Goal: Task Accomplishment & Management: Use online tool/utility

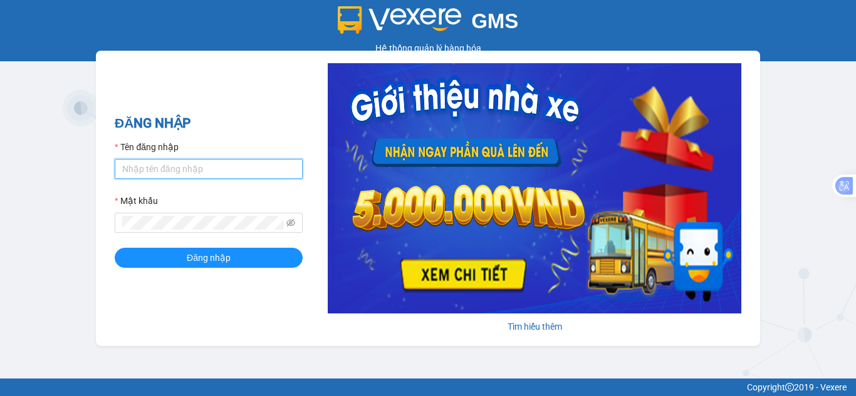
click at [156, 164] on input "Tên đăng nhập" at bounding box center [209, 169] width 188 height 20
type input "hant.petrobp"
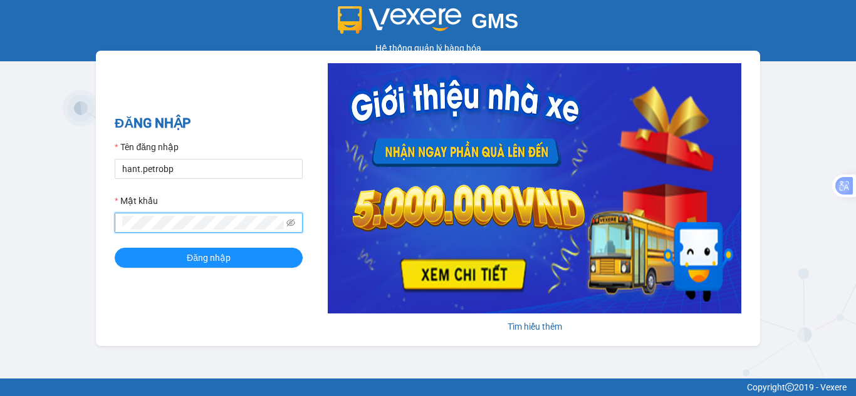
click at [115, 248] on button "Đăng nhập" at bounding box center [209, 258] width 188 height 20
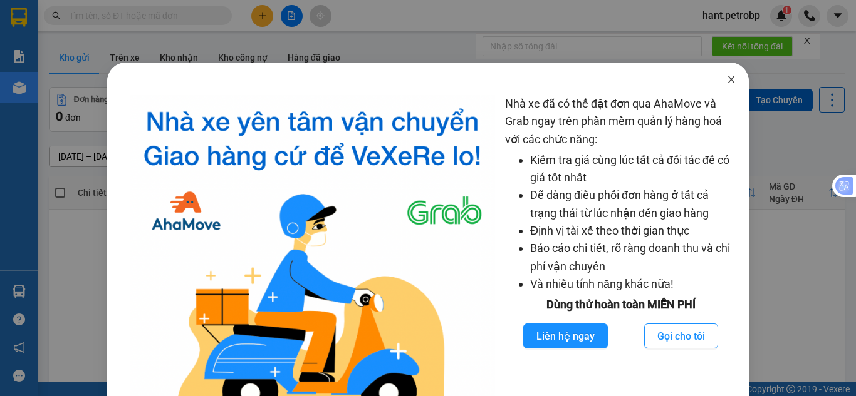
click at [726, 85] on icon "close" at bounding box center [731, 80] width 10 height 10
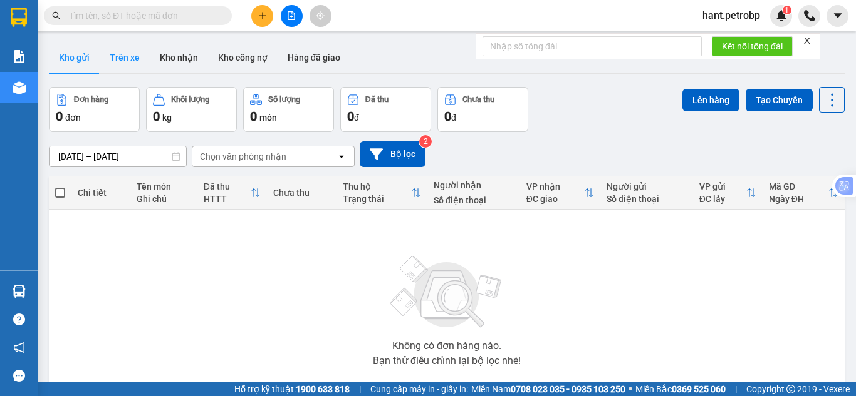
click at [133, 65] on button "Trên xe" at bounding box center [125, 58] width 50 height 30
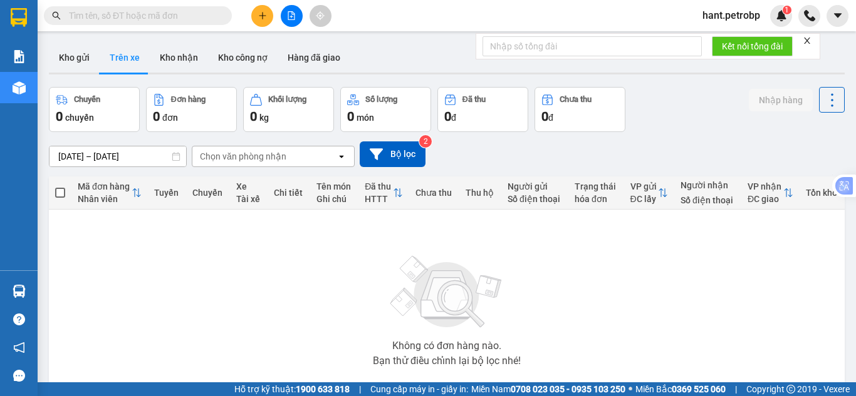
click at [133, 147] on input "[DATE] – [DATE]" at bounding box center [117, 157] width 137 height 20
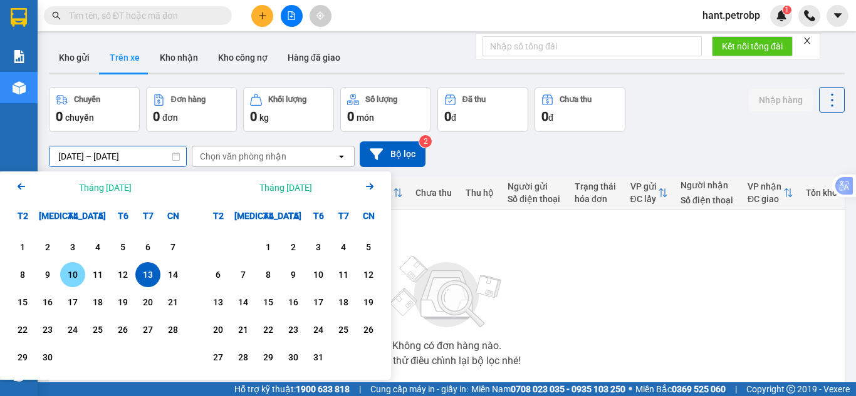
drag, startPoint x: 77, startPoint y: 280, endPoint x: 124, endPoint y: 277, distance: 47.0
click at [77, 279] on div "10" at bounding box center [73, 274] width 18 height 15
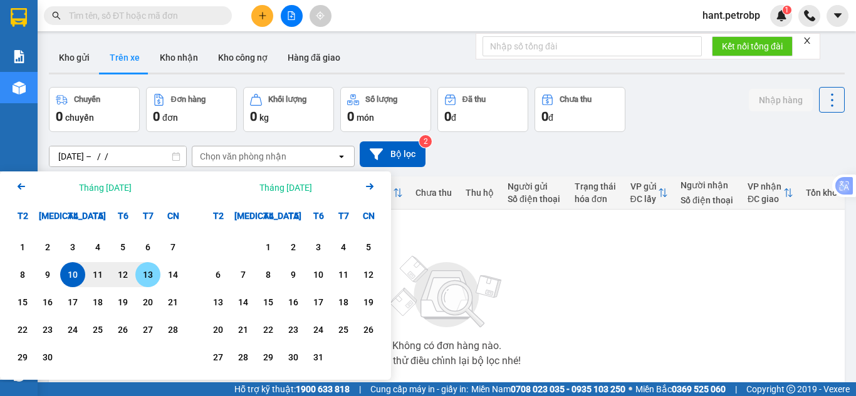
click at [142, 277] on div "13" at bounding box center [148, 274] width 18 height 15
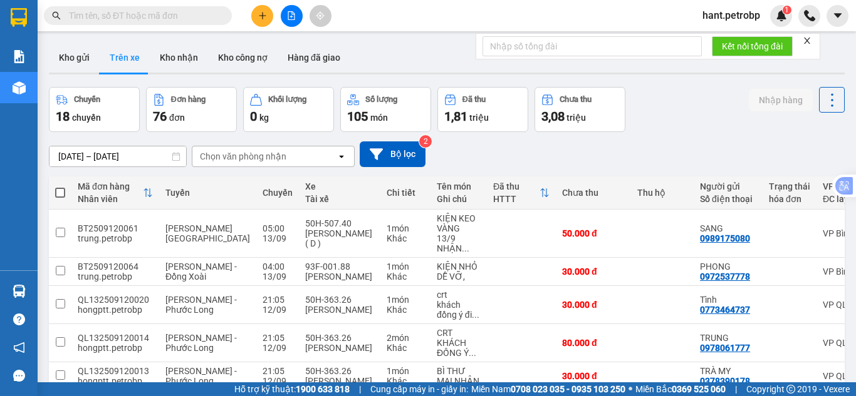
click at [110, 166] on div "ver 1.8.143 Kho gửi Trên xe Kho nhận Kho công nợ Hàng đã giao Chuyến 18 chuyến …" at bounding box center [446, 352] width 805 height 629
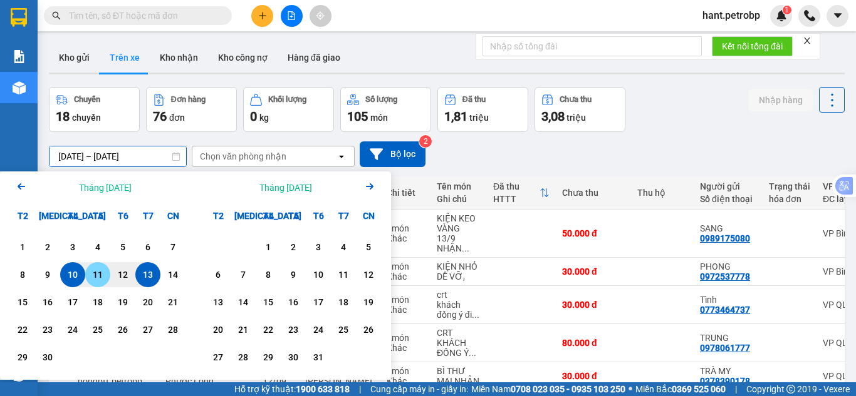
click at [90, 272] on div "11" at bounding box center [98, 274] width 18 height 15
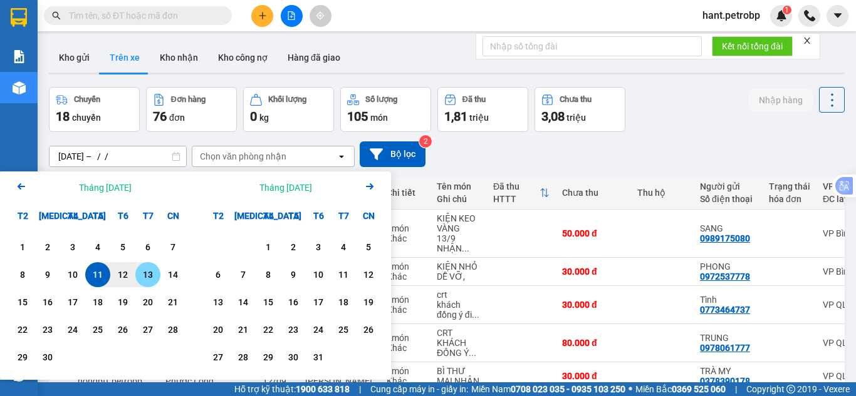
click at [151, 276] on div "13" at bounding box center [148, 274] width 18 height 15
type input "[DATE] – [DATE]"
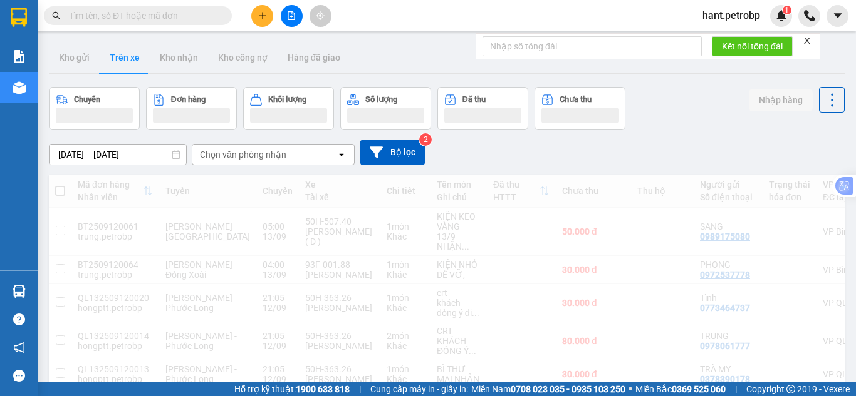
click at [248, 153] on div "Chọn văn phòng nhận" at bounding box center [243, 154] width 86 height 13
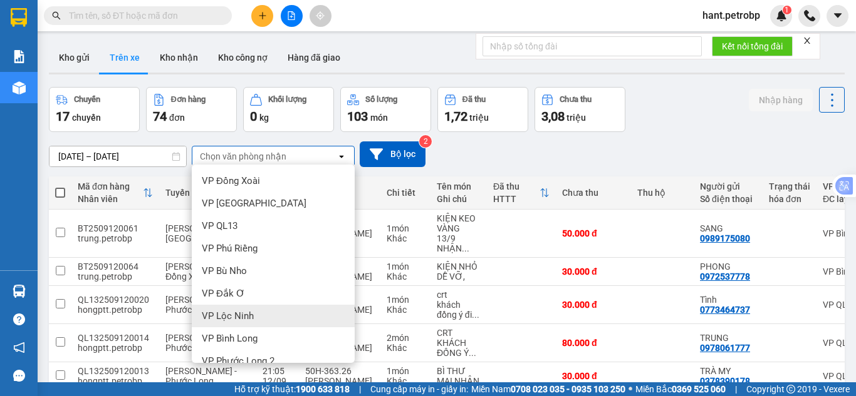
click at [231, 313] on span "VP Lộc Ninh" at bounding box center [228, 316] width 52 height 13
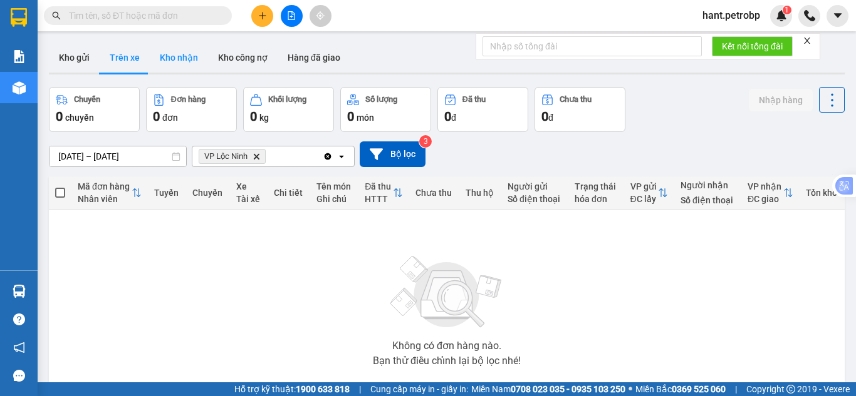
click at [190, 56] on button "Kho nhận" at bounding box center [179, 58] width 58 height 30
